Goal: Communication & Community: Ask a question

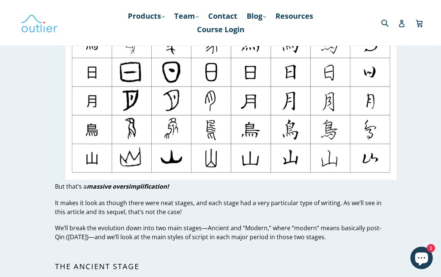
scroll to position [220, 0]
click at [218, 266] on icon "Chat window" at bounding box center [422, 258] width 22 height 22
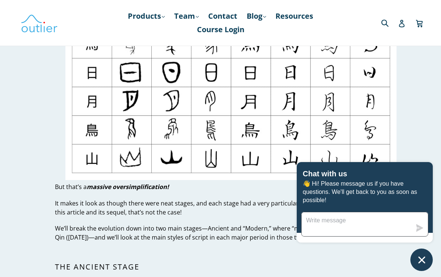
click at [218, 217] on textarea "Message us" at bounding box center [357, 224] width 110 height 24
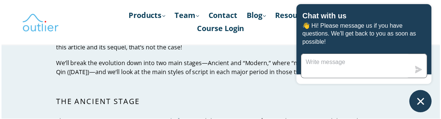
scroll to position [385, 0]
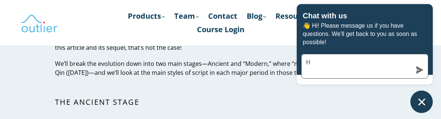
type textarea "Hi"
click at [218, 71] on icon "submit" at bounding box center [420, 69] width 7 height 7
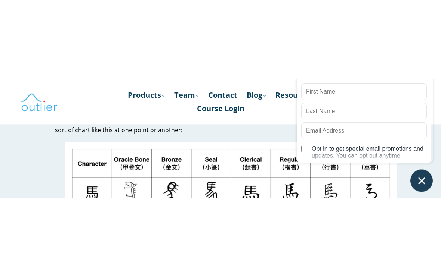
scroll to position [144, 0]
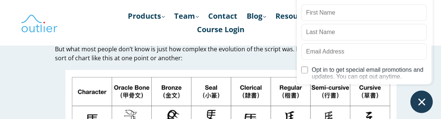
click at [218, 105] on icon "Chat window" at bounding box center [422, 102] width 12 height 12
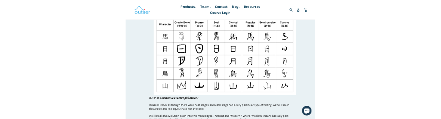
scroll to position [180, 0]
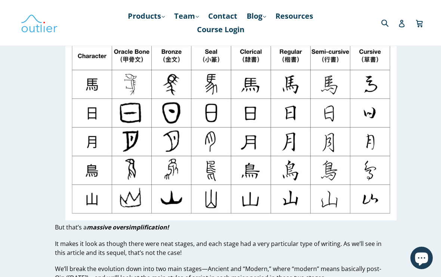
click at [218, 261] on icon "Chat window" at bounding box center [422, 258] width 22 height 22
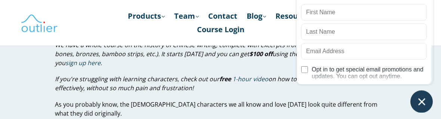
click at [218, 96] on button "Chat window" at bounding box center [422, 101] width 22 height 22
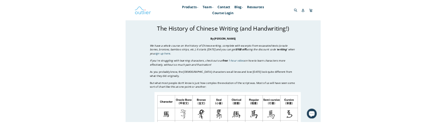
scroll to position [0, 0]
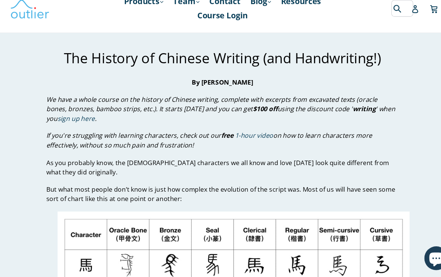
click at [218, 15] on input "Search" at bounding box center [390, 22] width 21 height 15
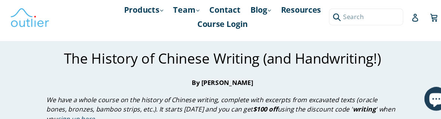
click at [218, 15] on div "Submit" at bounding box center [373, 22] width 104 height 15
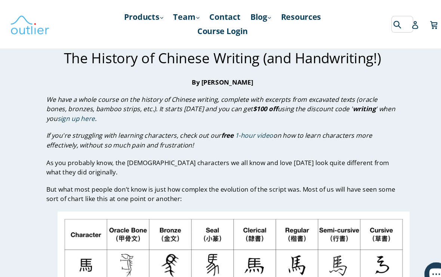
click at [218, 18] on form "Submit" at bounding box center [385, 22] width 11 height 15
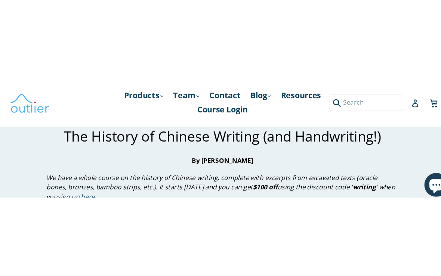
scroll to position [15, 0]
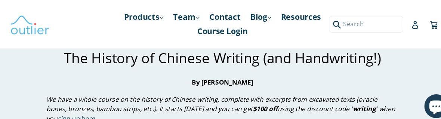
click at [218, 44] on div "Submit Search Log in Cart Cart expand/collapse" at bounding box center [371, 23] width 100 height 46
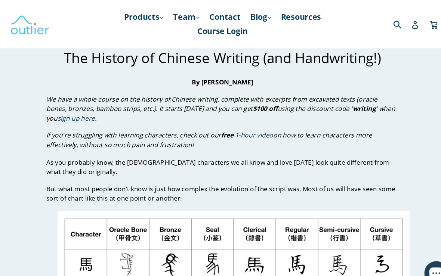
click at [218, 21] on icon at bounding box center [402, 23] width 6 height 7
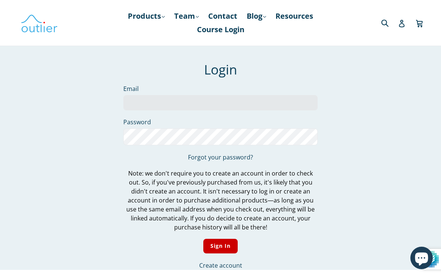
scroll to position [50, 0]
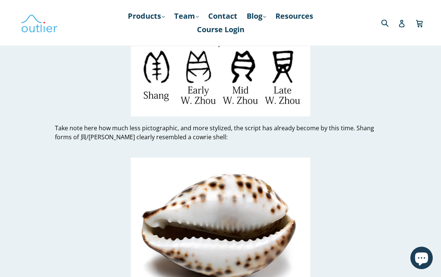
scroll to position [3282, 0]
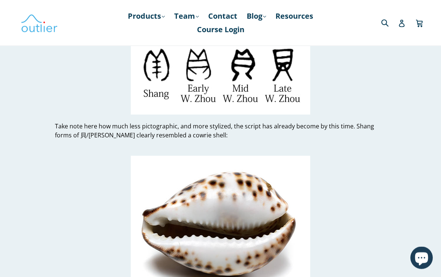
click at [187, 191] on img at bounding box center [220, 225] width 179 height 138
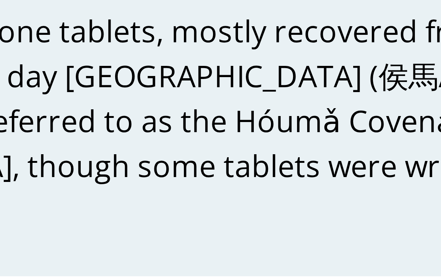
scroll to position [3611, 0]
